Goal: Transaction & Acquisition: Purchase product/service

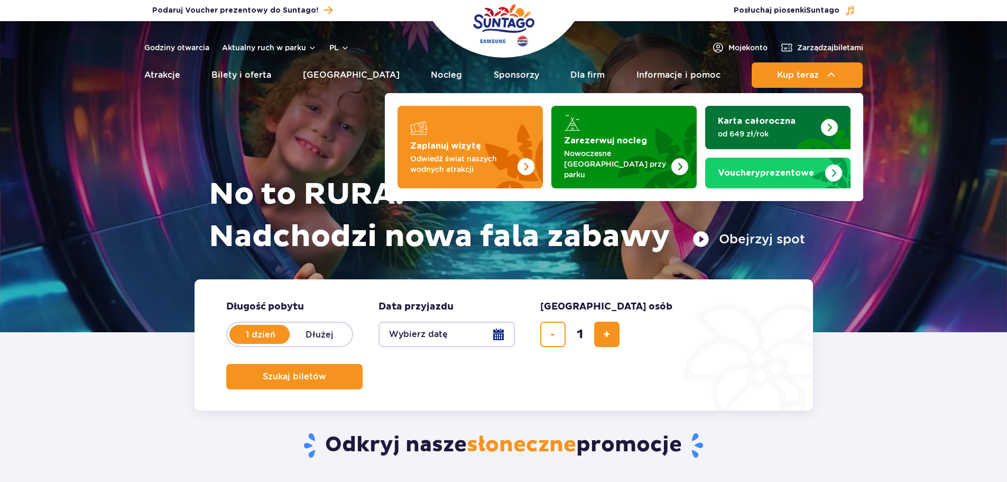
drag, startPoint x: 0, startPoint y: 0, endPoint x: 753, endPoint y: 109, distance: 760.5
click at [781, 78] on span "Kup teraz" at bounding box center [798, 75] width 42 height 10
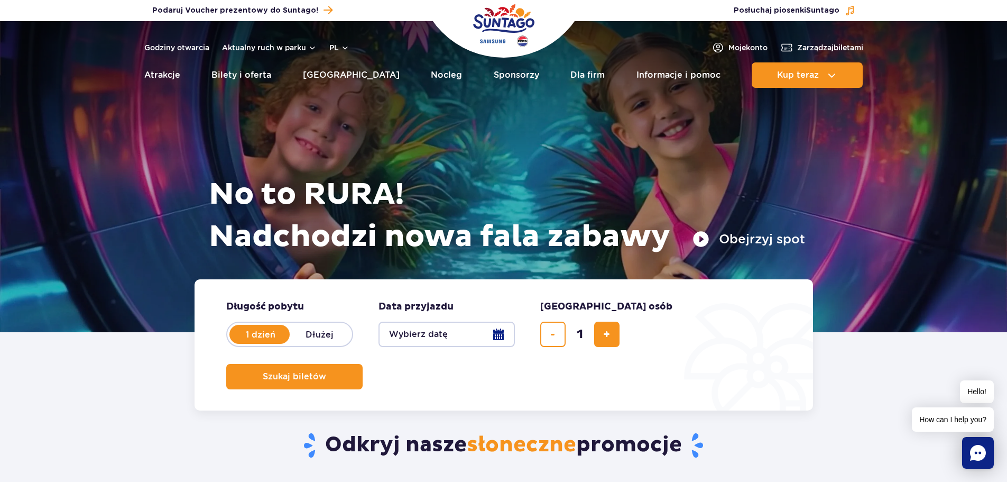
click at [498, 334] on button "Wybierz datę" at bounding box center [447, 334] width 136 height 25
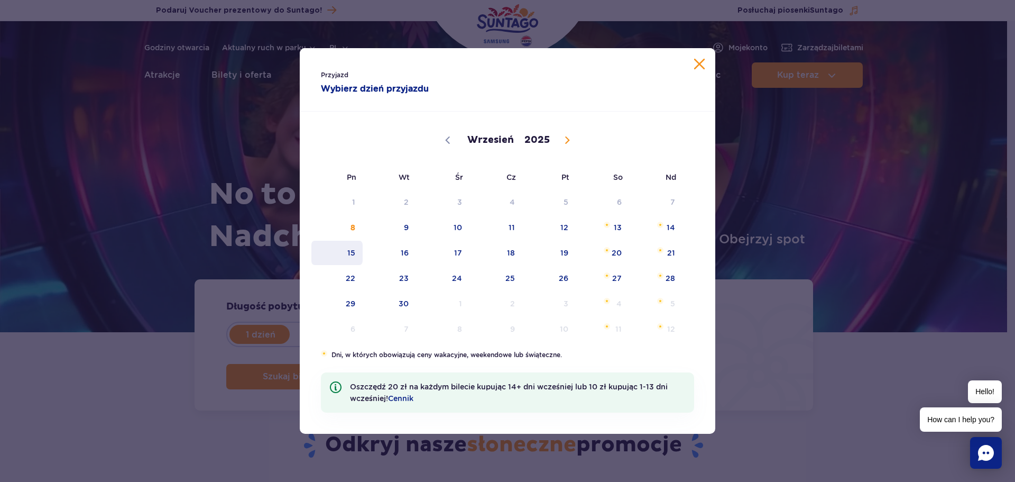
click at [357, 251] on span "15" at bounding box center [336, 253] width 53 height 24
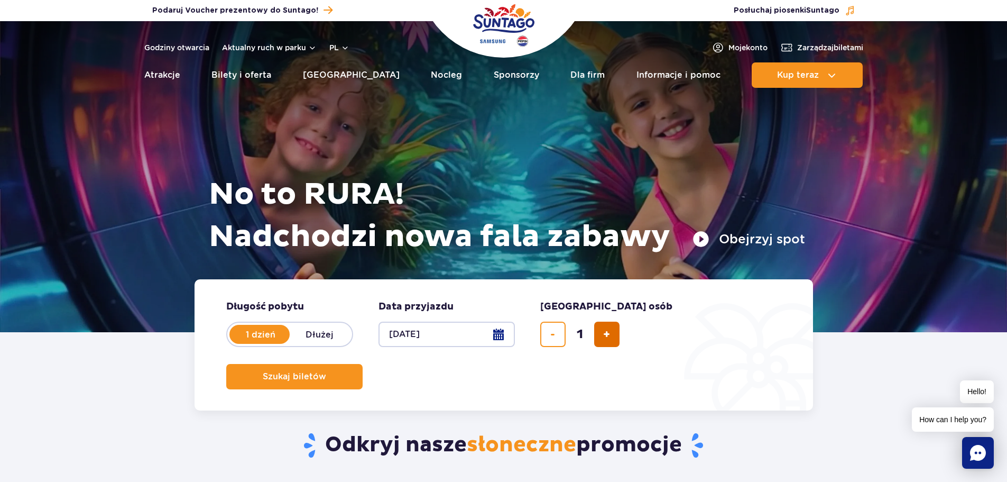
click at [613, 331] on button "dodaj bilet" at bounding box center [606, 334] width 25 height 25
type input "2"
click at [322, 372] on span "Szukaj biletów" at bounding box center [290, 377] width 63 height 10
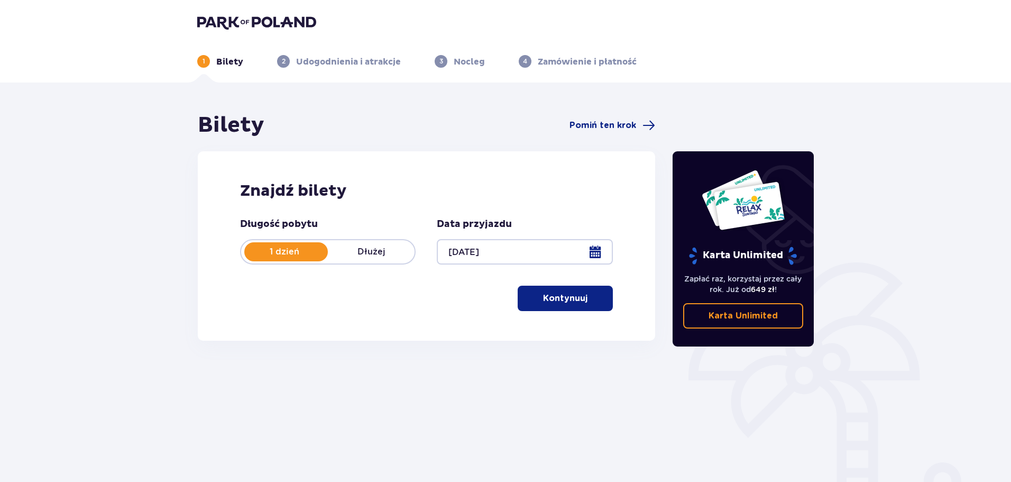
click at [589, 303] on span "button" at bounding box center [589, 298] width 13 height 13
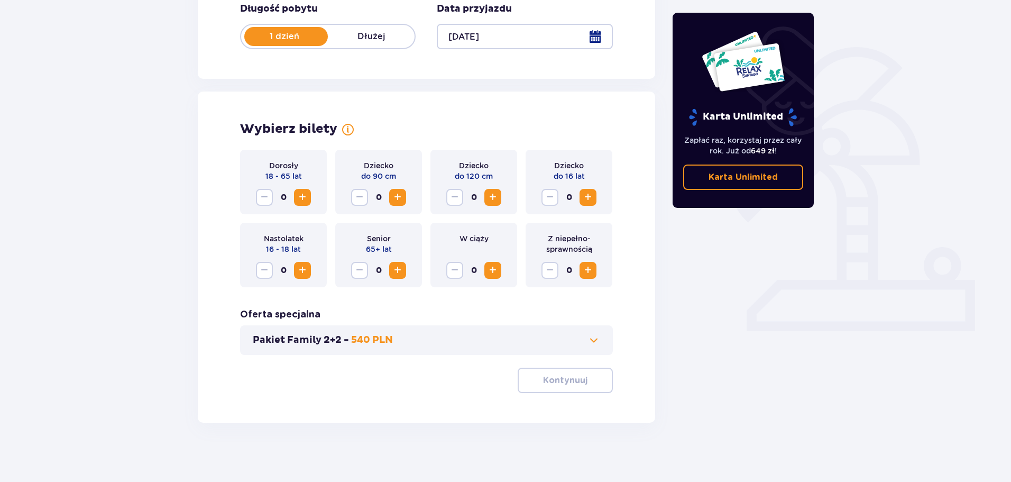
scroll to position [219, 0]
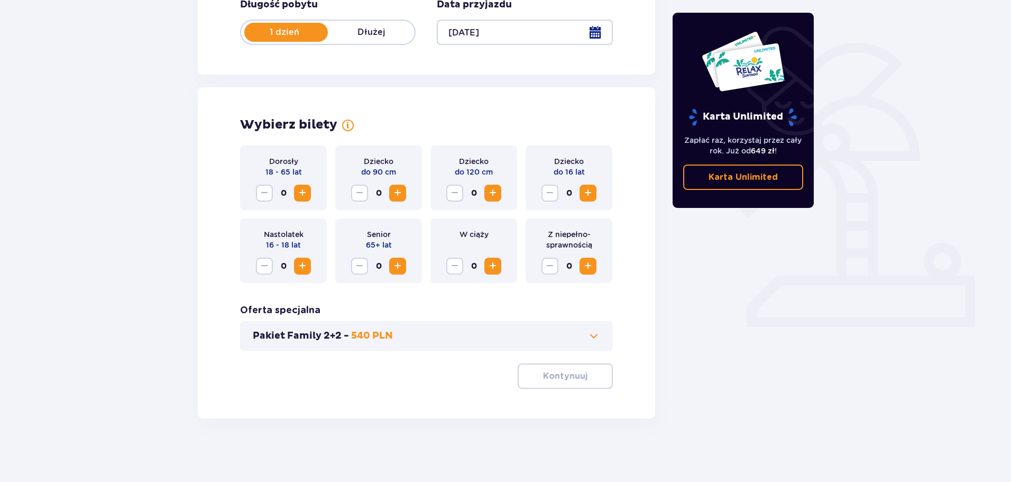
click at [310, 192] on button "Increase" at bounding box center [302, 193] width 17 height 17
click at [309, 192] on button "Increase" at bounding box center [302, 193] width 17 height 17
click at [533, 371] on button "Kontynuuj" at bounding box center [565, 375] width 95 height 25
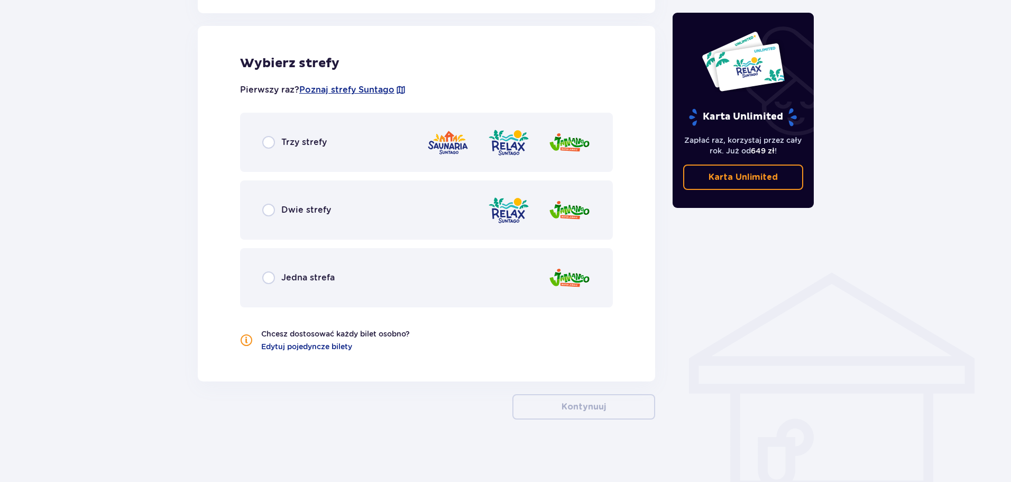
scroll to position [587, 0]
click at [322, 277] on p "Jedna strefa" at bounding box center [307, 277] width 53 height 12
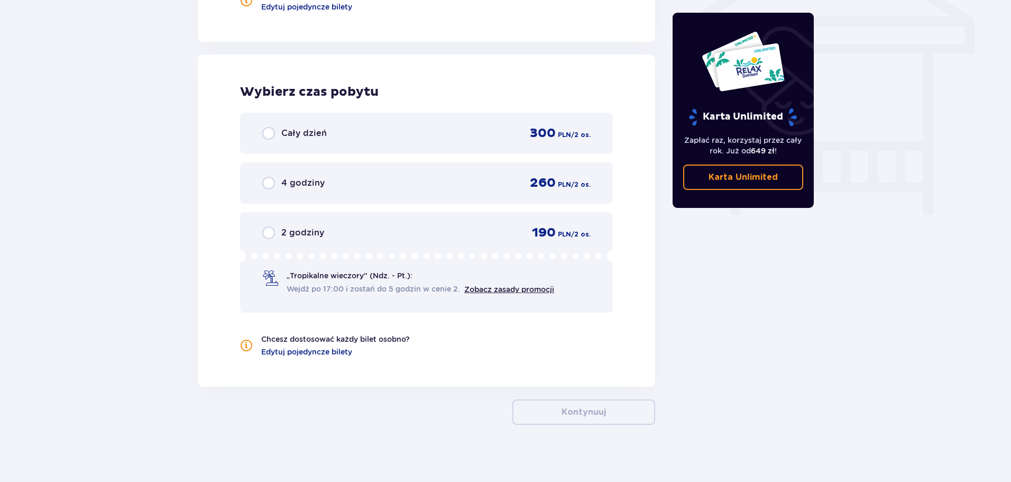
scroll to position [932, 0]
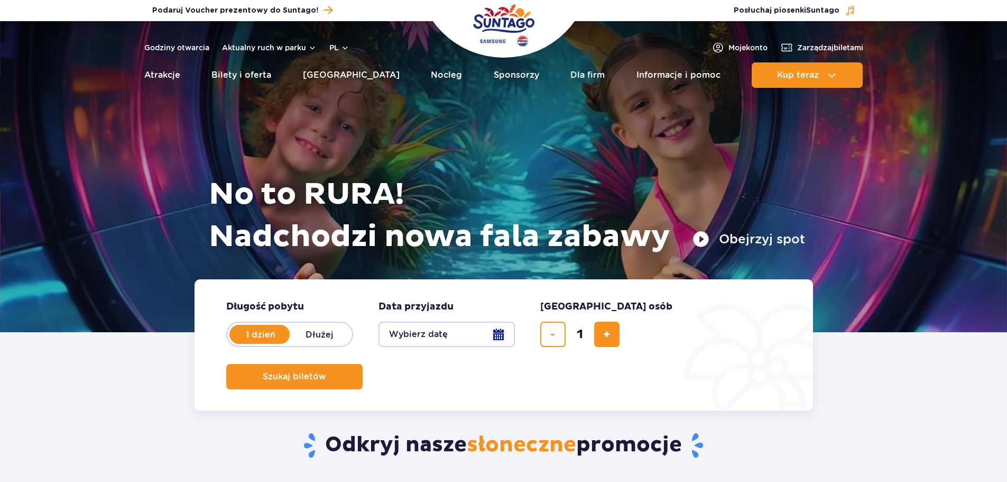
click at [520, 329] on form "Długość pobytu długość pobytu w hero 1 dzień Dłużej Data przyjazdu data przyjaz…" at bounding box center [504, 344] width 619 height 131
click at [512, 334] on button "Wybierz datę" at bounding box center [447, 334] width 136 height 25
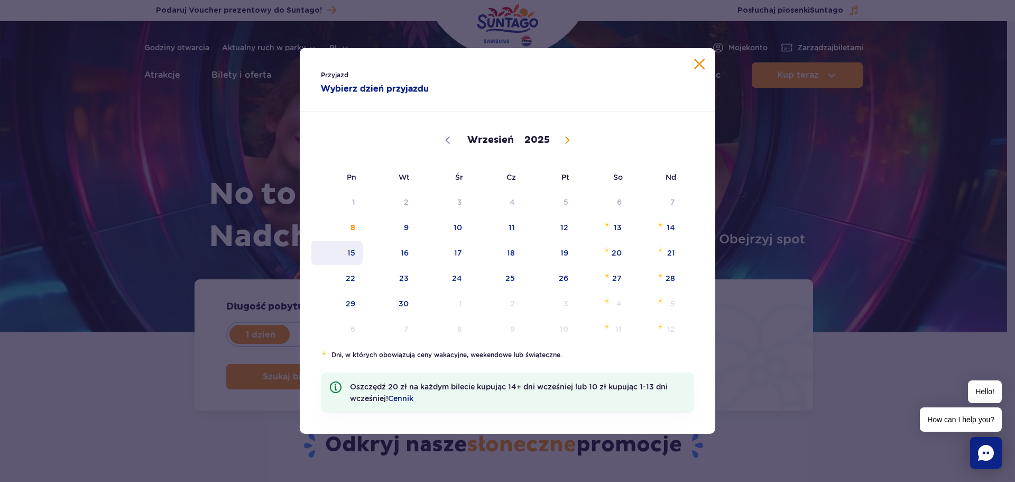
click at [360, 255] on span "15" at bounding box center [336, 253] width 53 height 24
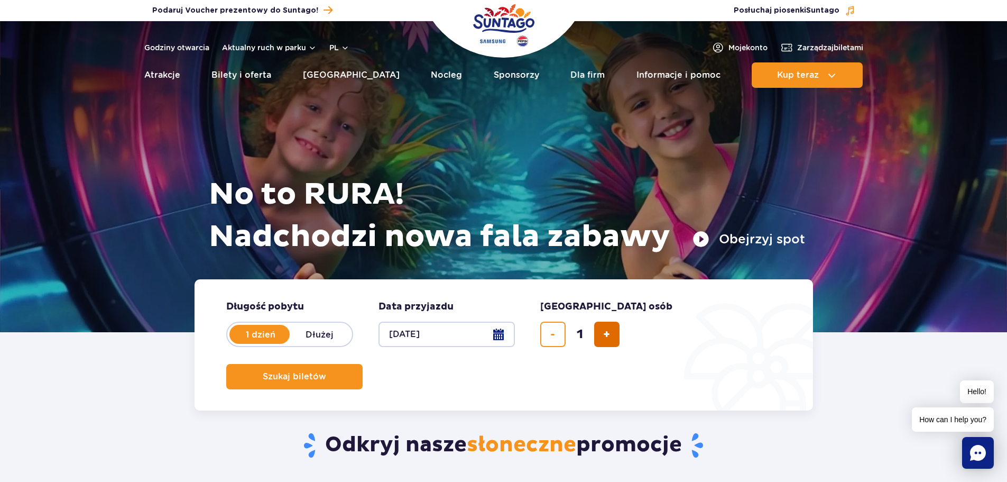
click at [609, 334] on span "dodaj bilet" at bounding box center [606, 334] width 7 height 0
type input "2"
click at [363, 364] on button "Szukaj biletów" at bounding box center [294, 376] width 136 height 25
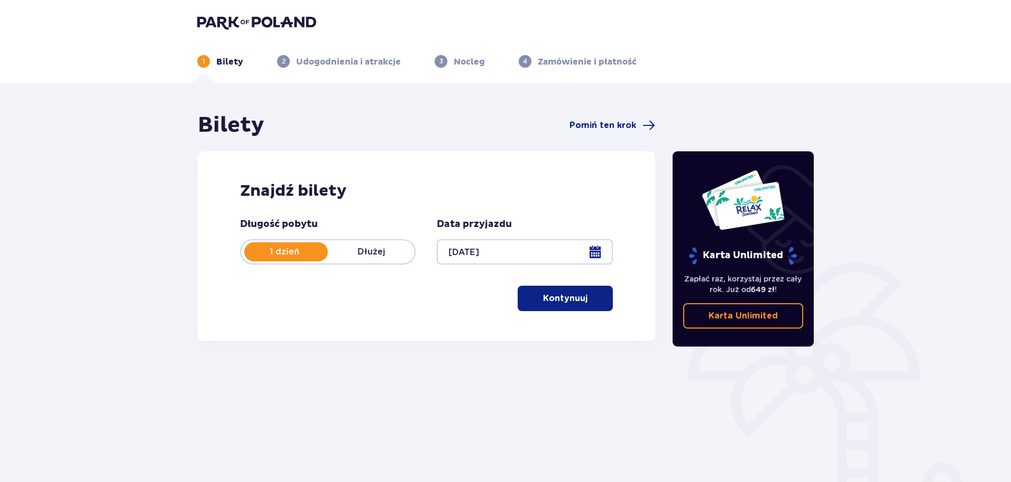
click at [543, 296] on p "Kontynuuj" at bounding box center [565, 298] width 44 height 12
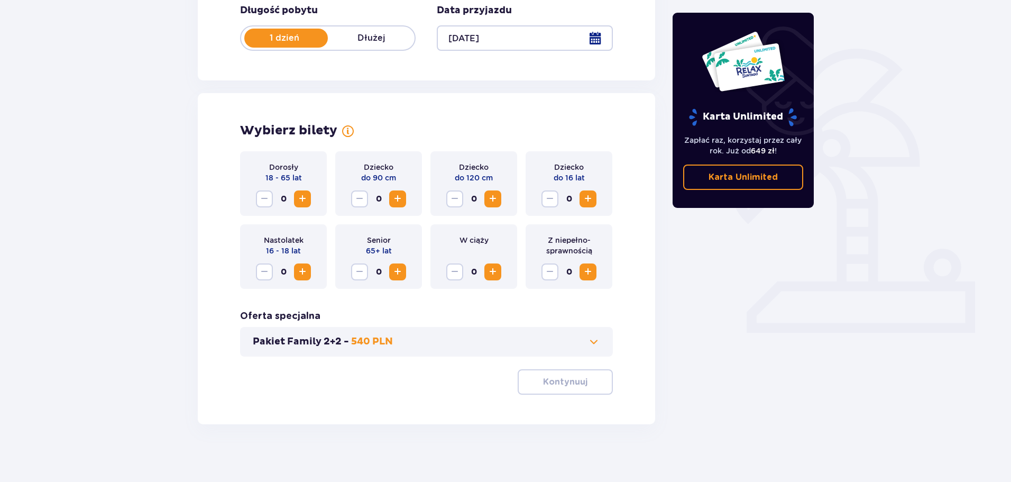
scroll to position [219, 0]
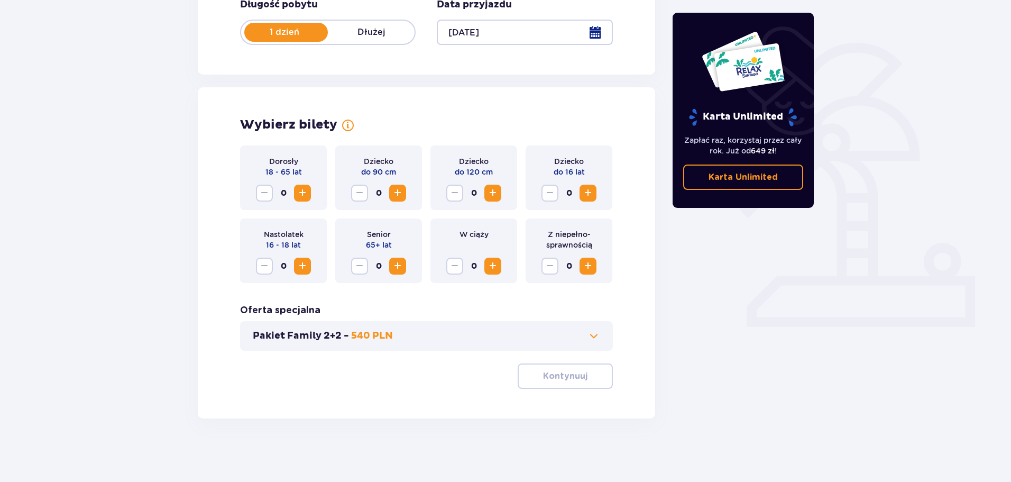
click at [312, 194] on div "Dorosły 18 - 65 lat 0" at bounding box center [283, 177] width 87 height 65
click at [311, 194] on div "Dorosły 18 - 65 lat 0" at bounding box center [283, 177] width 87 height 65
click at [306, 194] on span "Increase" at bounding box center [302, 193] width 13 height 13
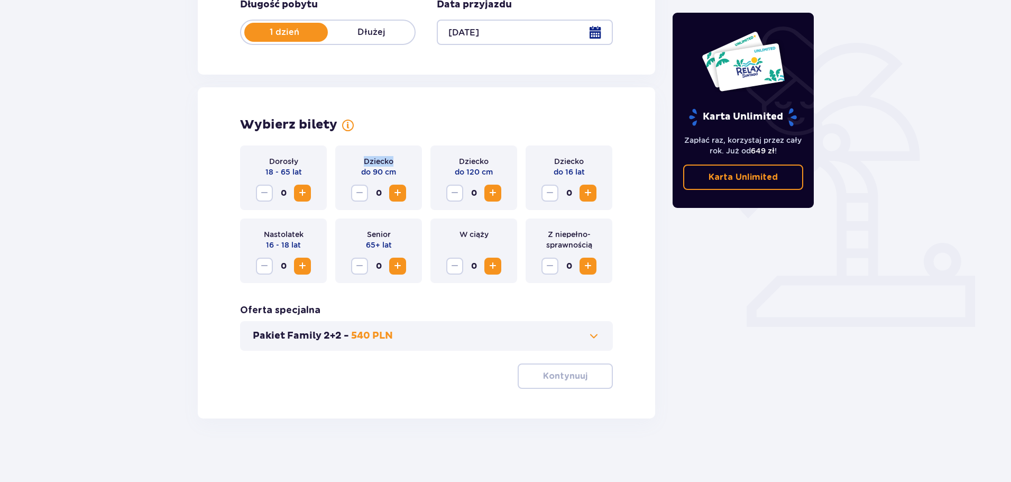
click at [306, 194] on span "Increase" at bounding box center [302, 193] width 13 height 13
click at [551, 373] on p "Kontynuuj" at bounding box center [565, 376] width 44 height 12
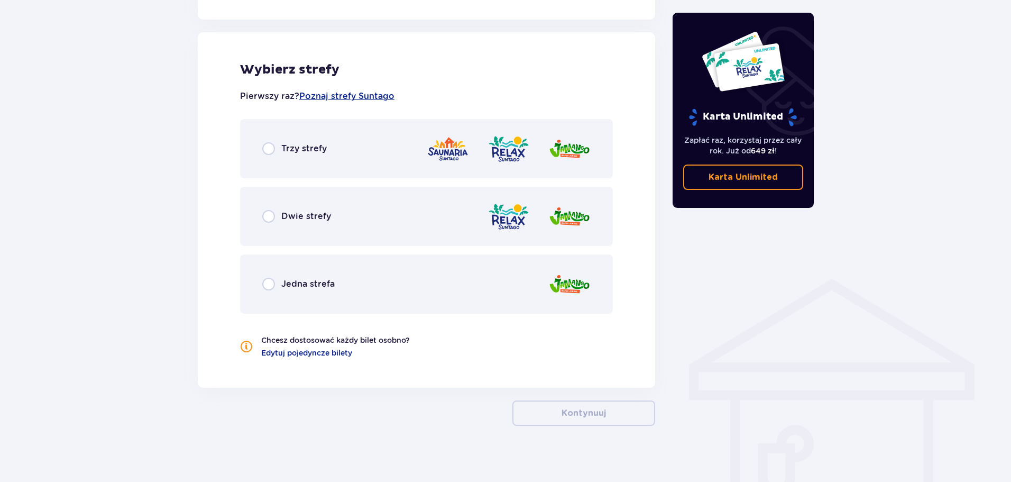
scroll to position [587, 0]
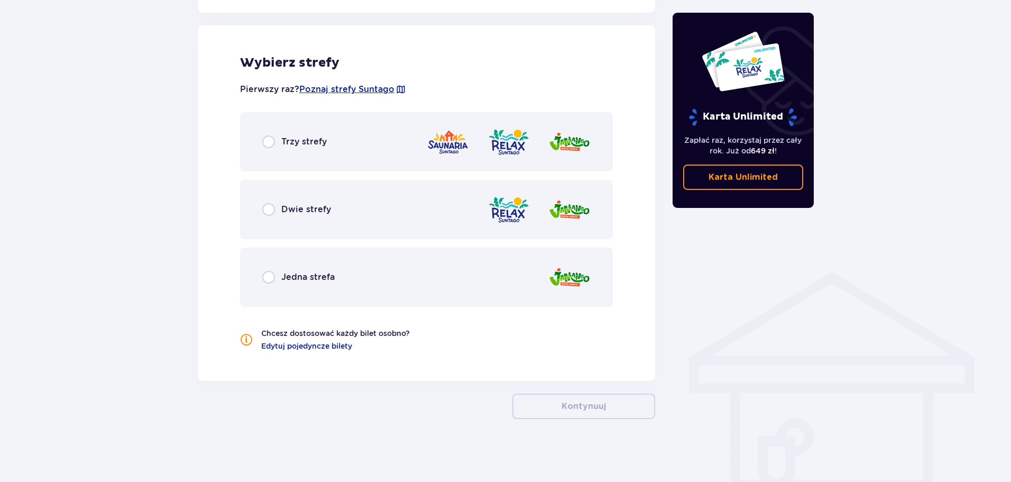
click at [310, 277] on p "Jedna strefa" at bounding box center [307, 277] width 53 height 12
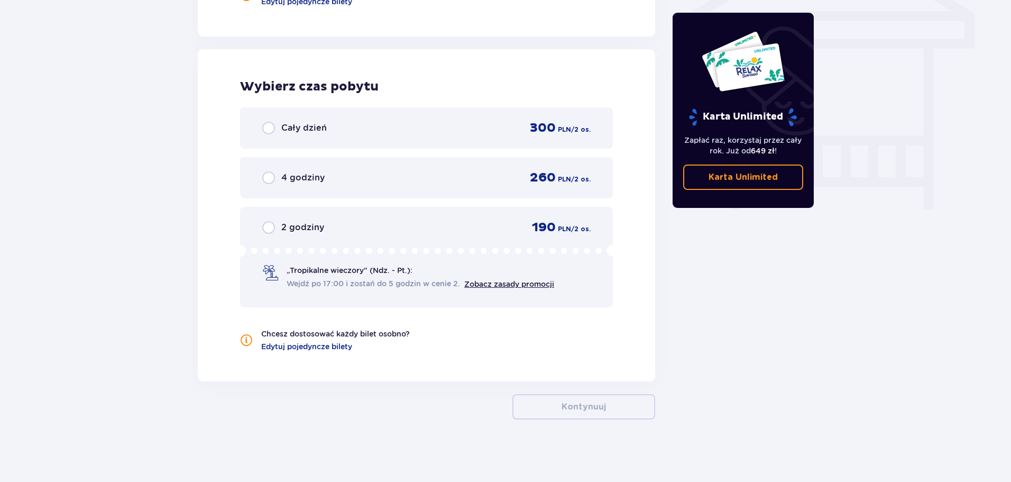
scroll to position [932, 0]
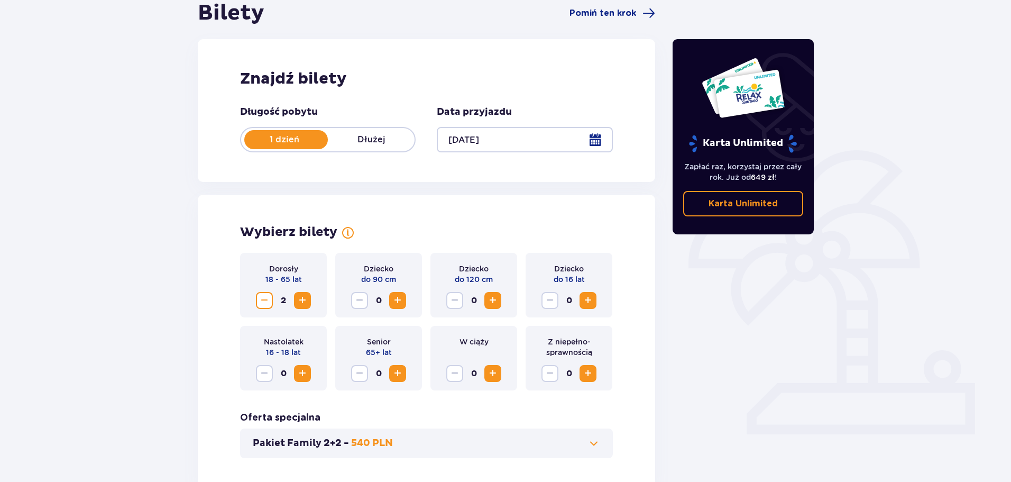
scroll to position [0, 0]
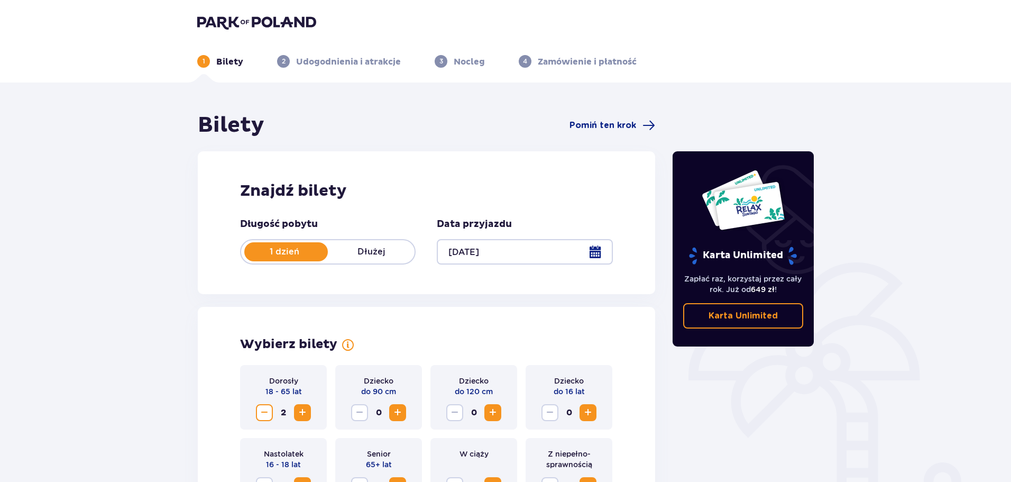
click at [260, 22] on img at bounding box center [256, 22] width 119 height 15
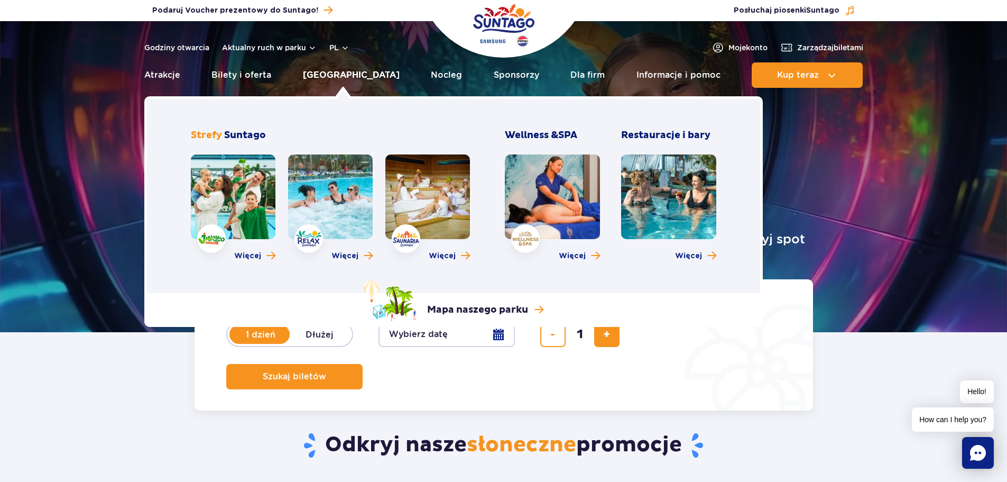
click at [343, 79] on link "[GEOGRAPHIC_DATA]" at bounding box center [351, 74] width 97 height 25
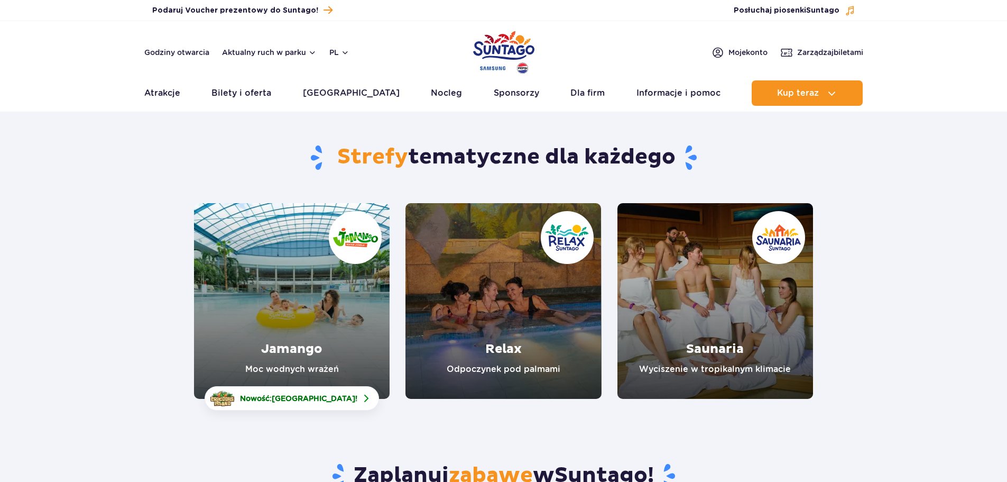
click at [465, 290] on link "Relax" at bounding box center [504, 301] width 196 height 196
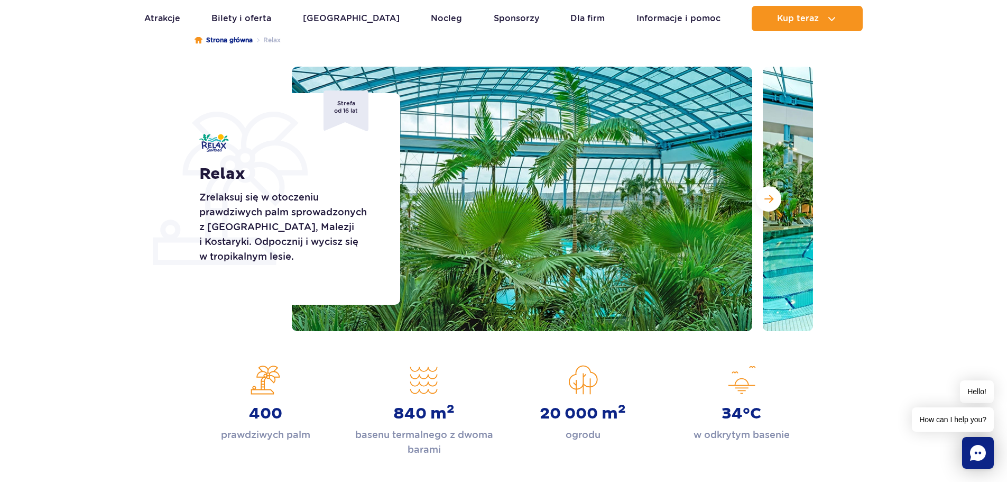
scroll to position [106, 0]
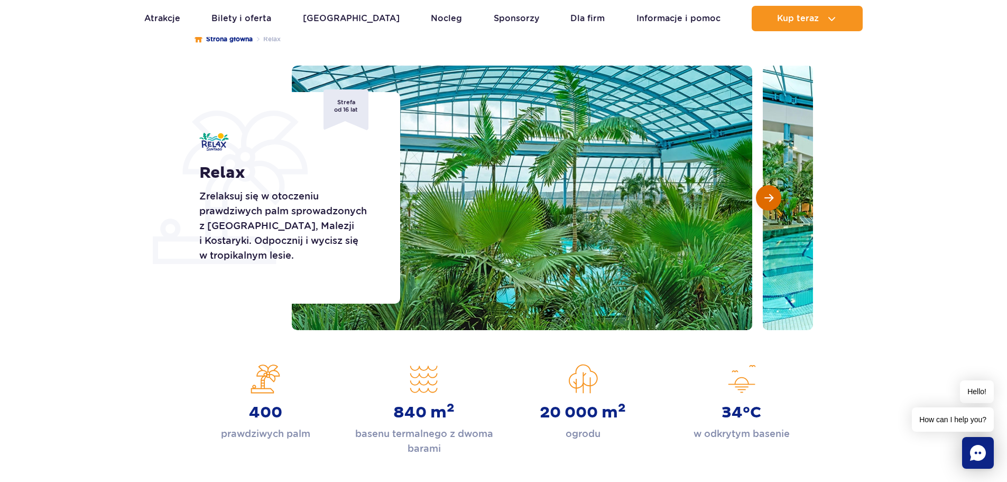
click at [773, 206] on button "Następny slajd" at bounding box center [768, 197] width 25 height 25
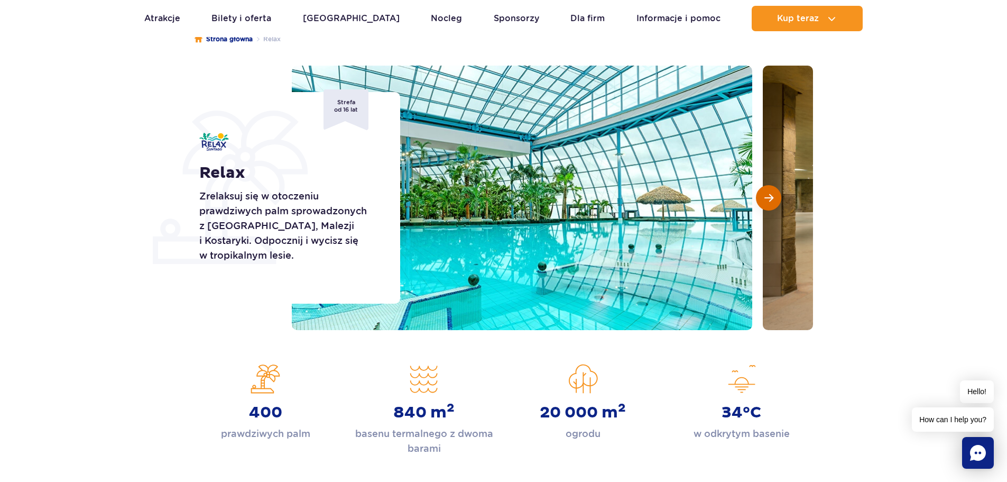
click at [773, 206] on button "Następny slajd" at bounding box center [768, 197] width 25 height 25
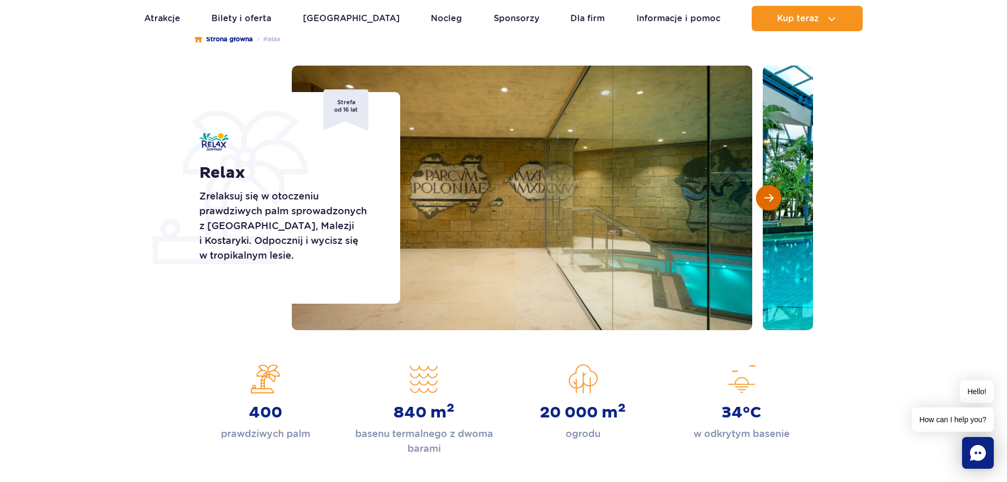
click at [773, 206] on button "Następny slajd" at bounding box center [768, 197] width 25 height 25
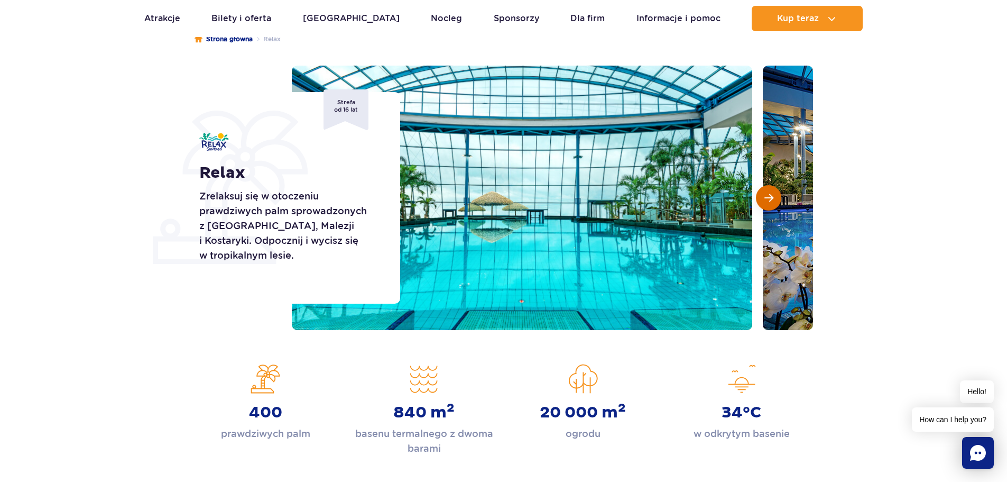
click at [773, 206] on button "Następny slajd" at bounding box center [768, 197] width 25 height 25
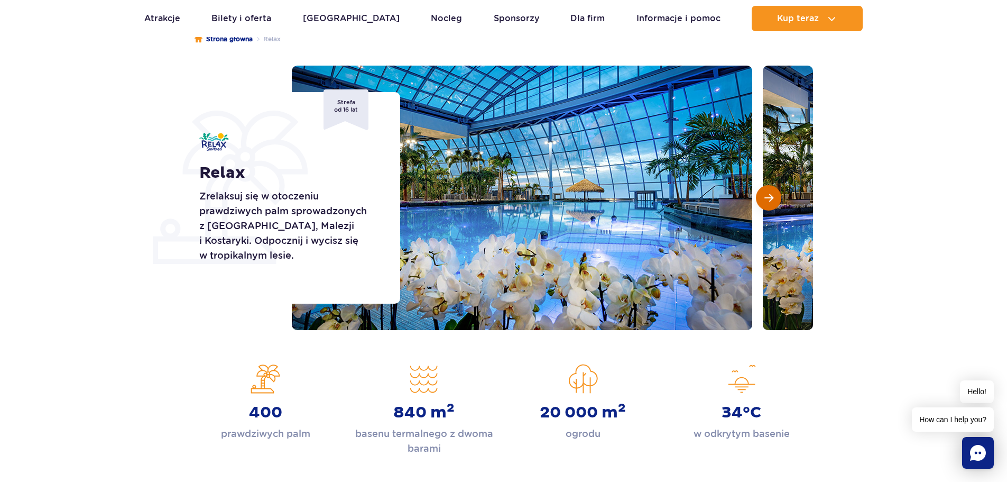
click at [773, 206] on button "Następny slajd" at bounding box center [768, 197] width 25 height 25
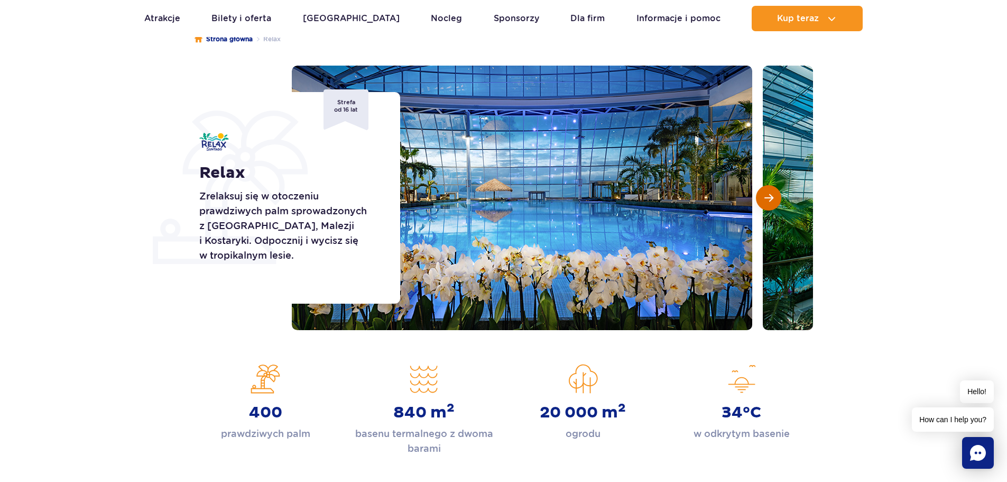
click at [773, 206] on button "Następny slajd" at bounding box center [768, 197] width 25 height 25
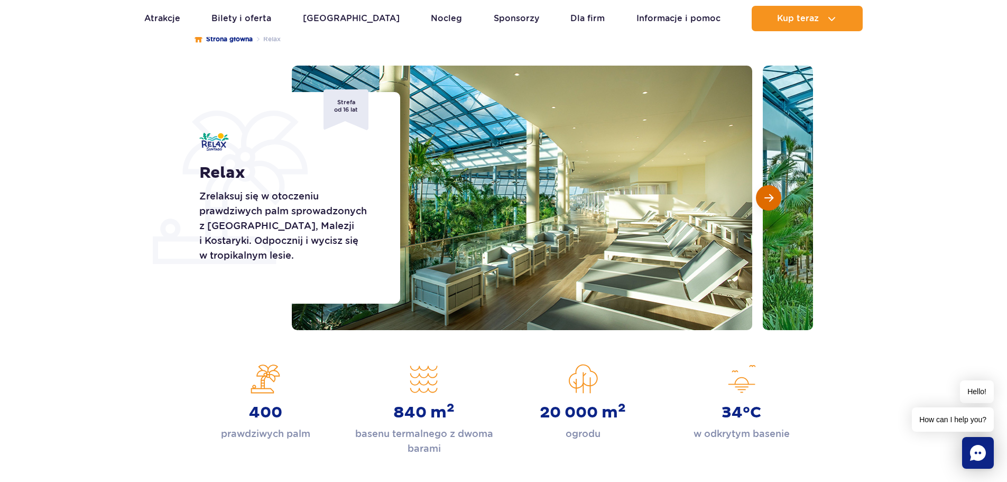
click at [773, 206] on button "Następny slajd" at bounding box center [768, 197] width 25 height 25
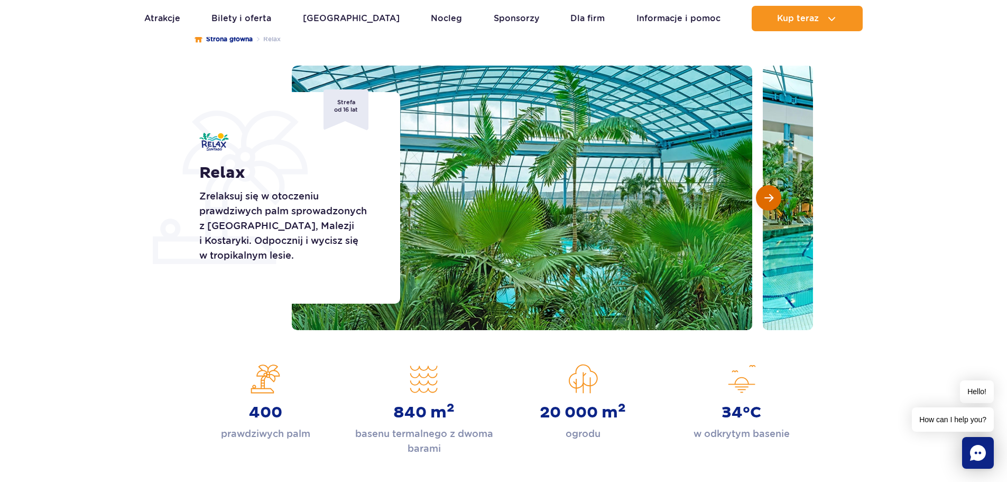
click at [773, 206] on button "Następny slajd" at bounding box center [768, 197] width 25 height 25
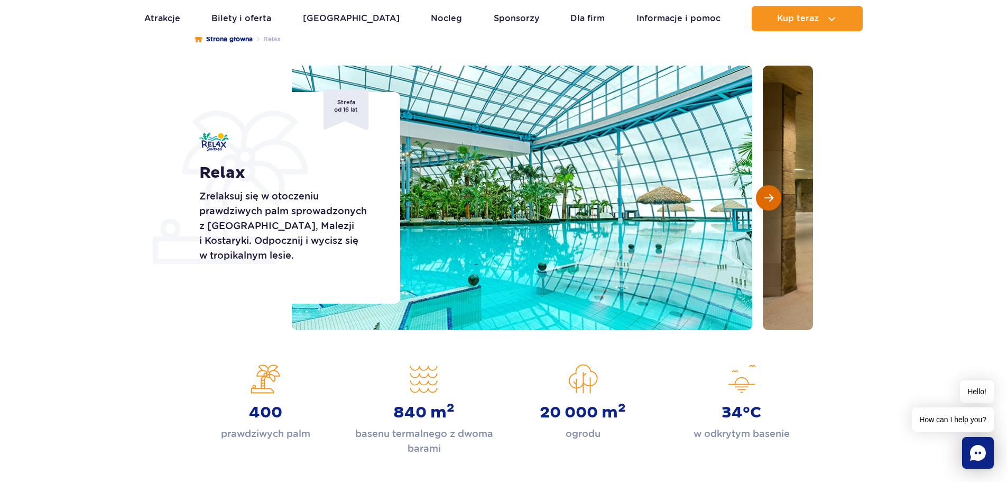
click at [773, 206] on button "Następny slajd" at bounding box center [768, 197] width 25 height 25
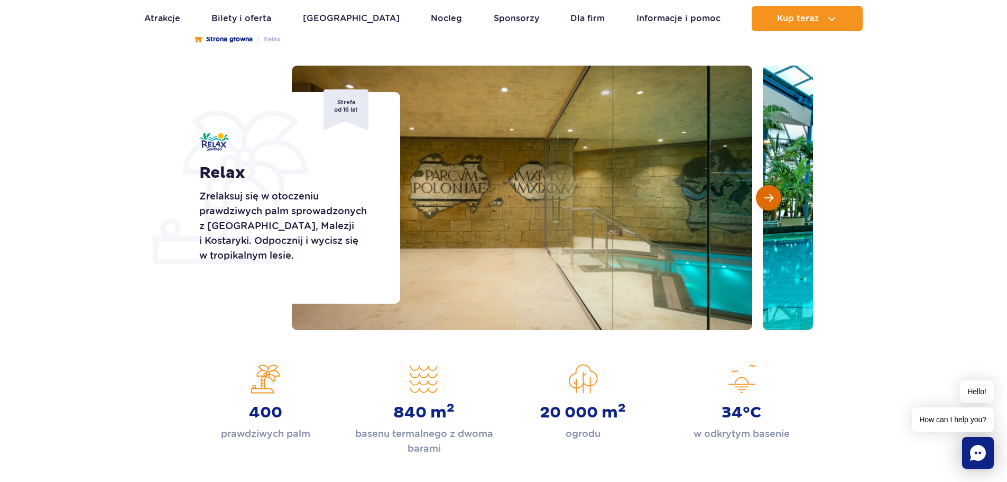
click at [773, 206] on button "Następny slajd" at bounding box center [768, 197] width 25 height 25
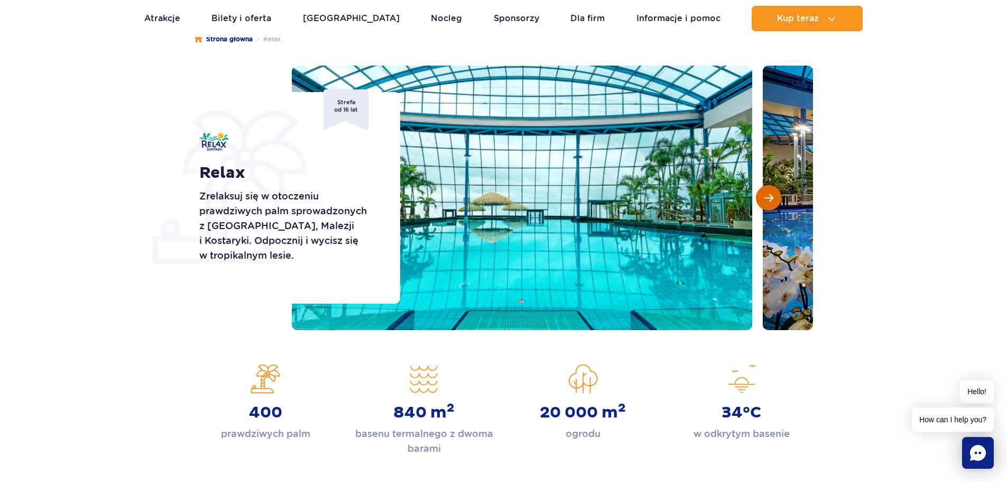
click at [773, 206] on button "Następny slajd" at bounding box center [768, 197] width 25 height 25
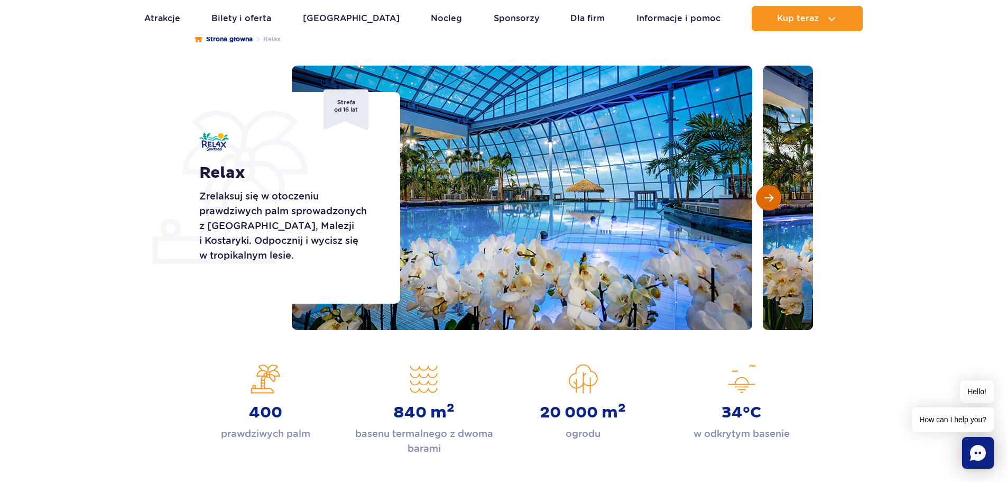
click at [773, 206] on button "Następny slajd" at bounding box center [768, 197] width 25 height 25
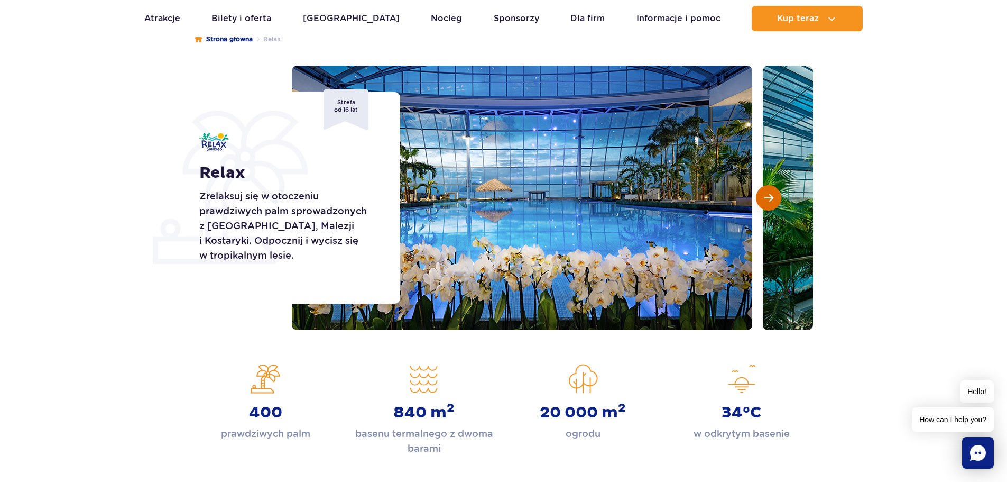
click at [773, 206] on button "Następny slajd" at bounding box center [768, 197] width 25 height 25
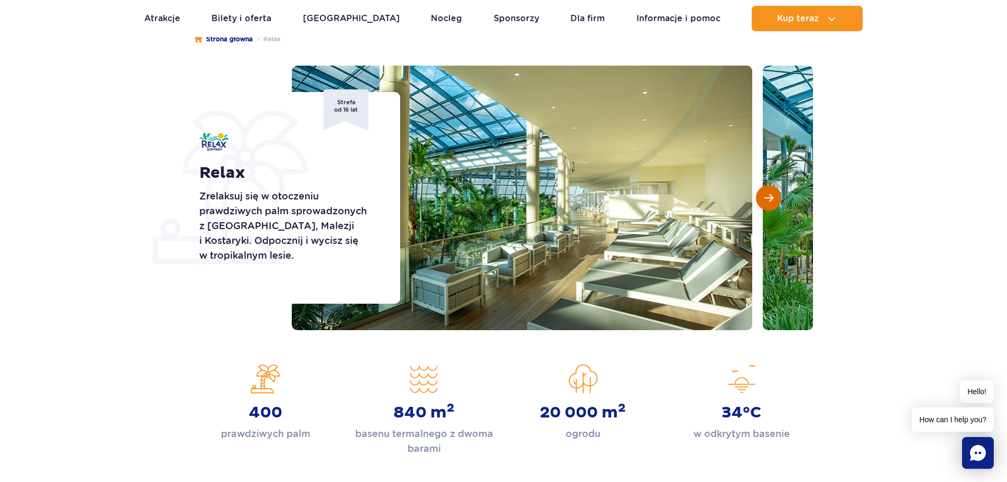
click at [773, 206] on button "Następny slajd" at bounding box center [768, 197] width 25 height 25
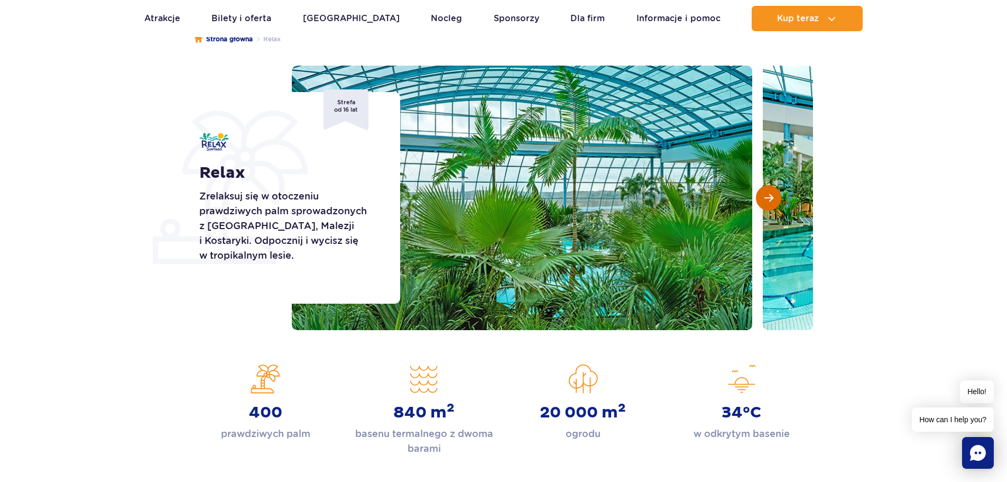
click at [773, 206] on button "Następny slajd" at bounding box center [768, 197] width 25 height 25
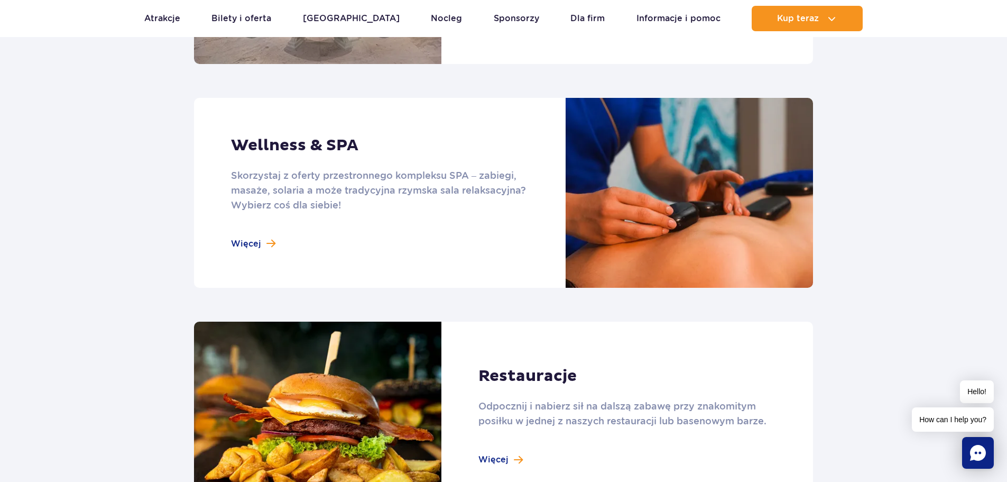
scroll to position [740, 0]
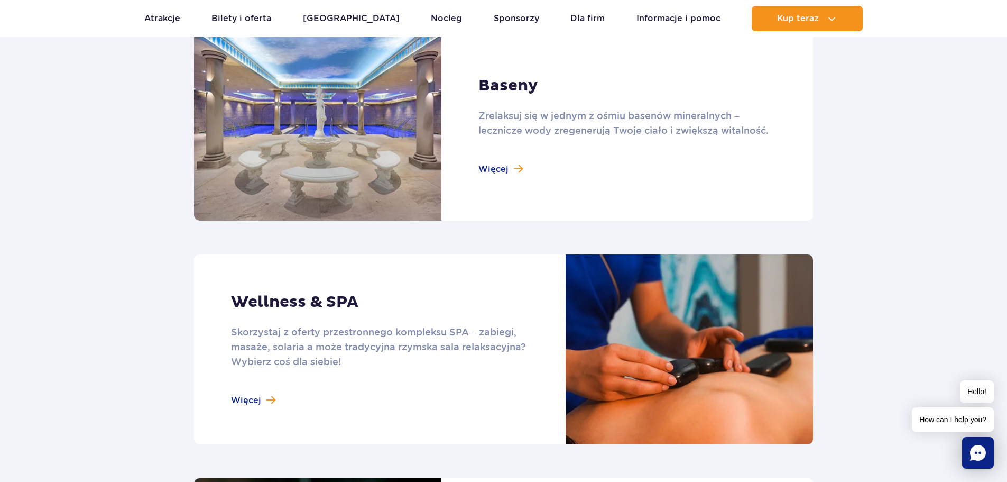
click at [509, 173] on link at bounding box center [503, 126] width 619 height 190
